Goal: Task Accomplishment & Management: Manage account settings

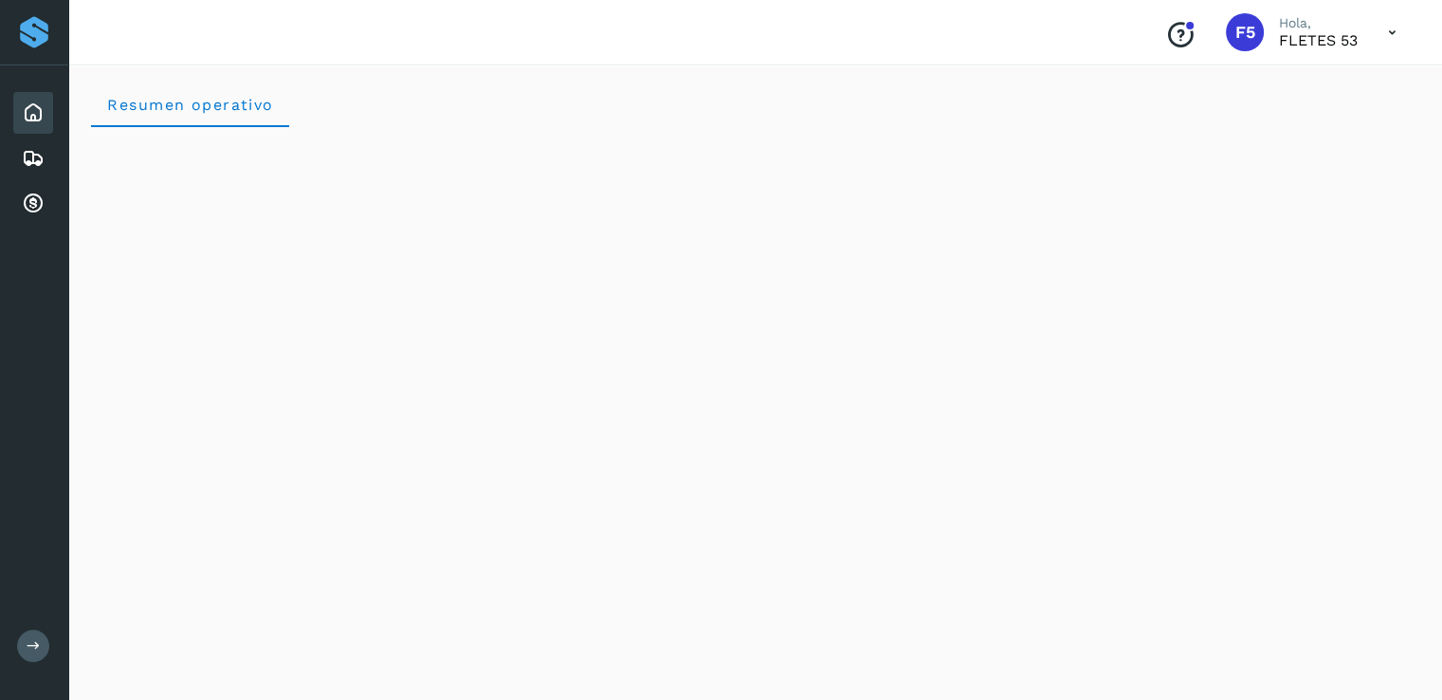
click at [27, 37] on div "Proveedores" at bounding box center [34, 32] width 34 height 34
click at [39, 202] on icon at bounding box center [33, 203] width 23 height 23
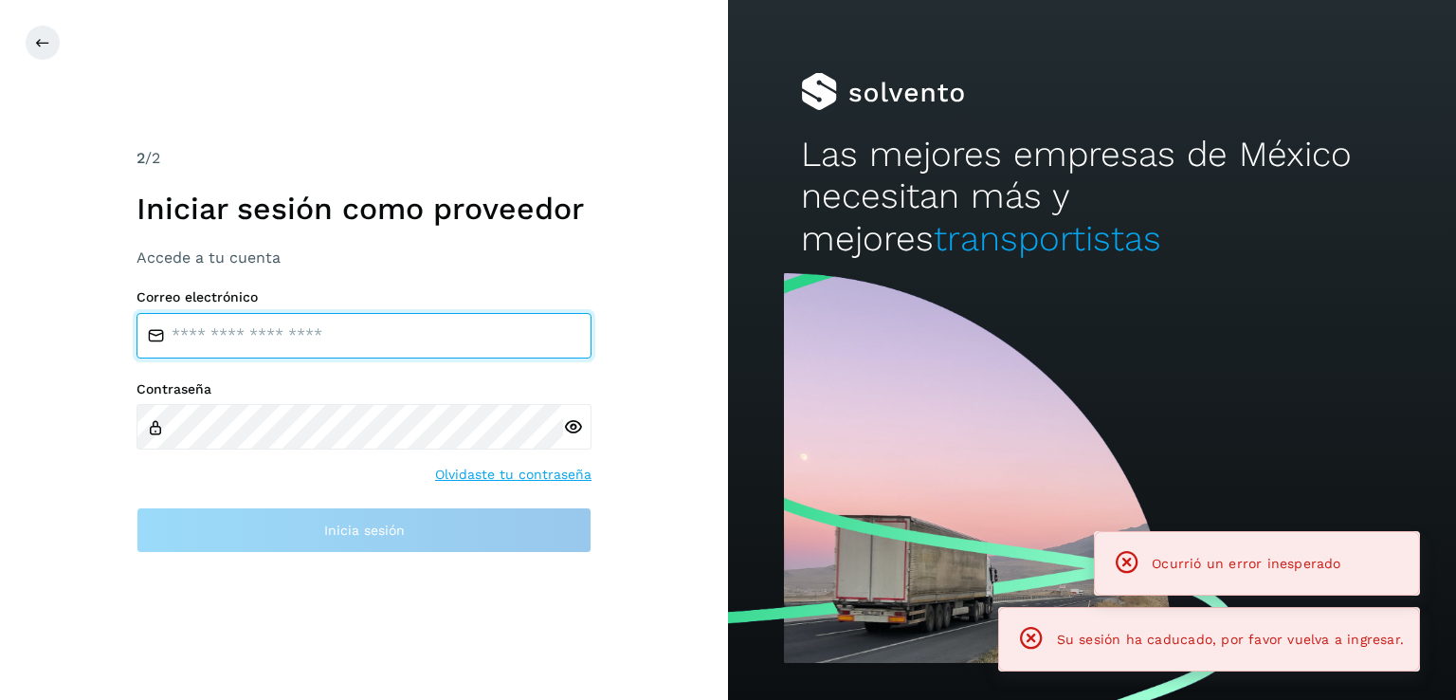
type input "**********"
